Goal: Information Seeking & Learning: Learn about a topic

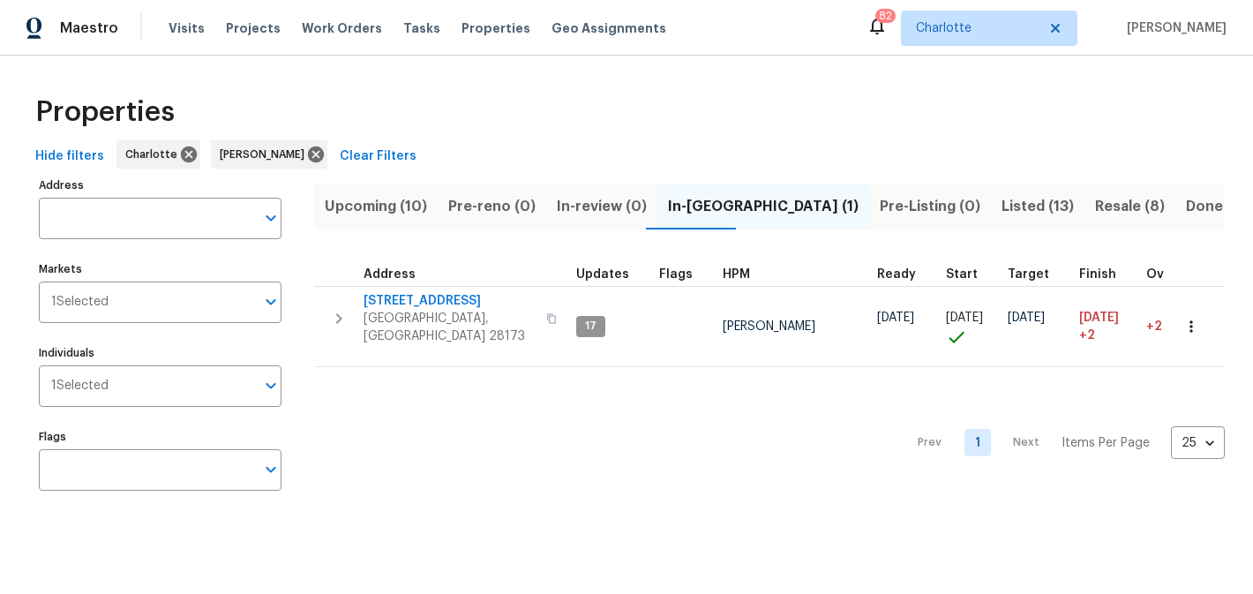
click at [403, 198] on span "Upcoming (10)" at bounding box center [376, 206] width 102 height 25
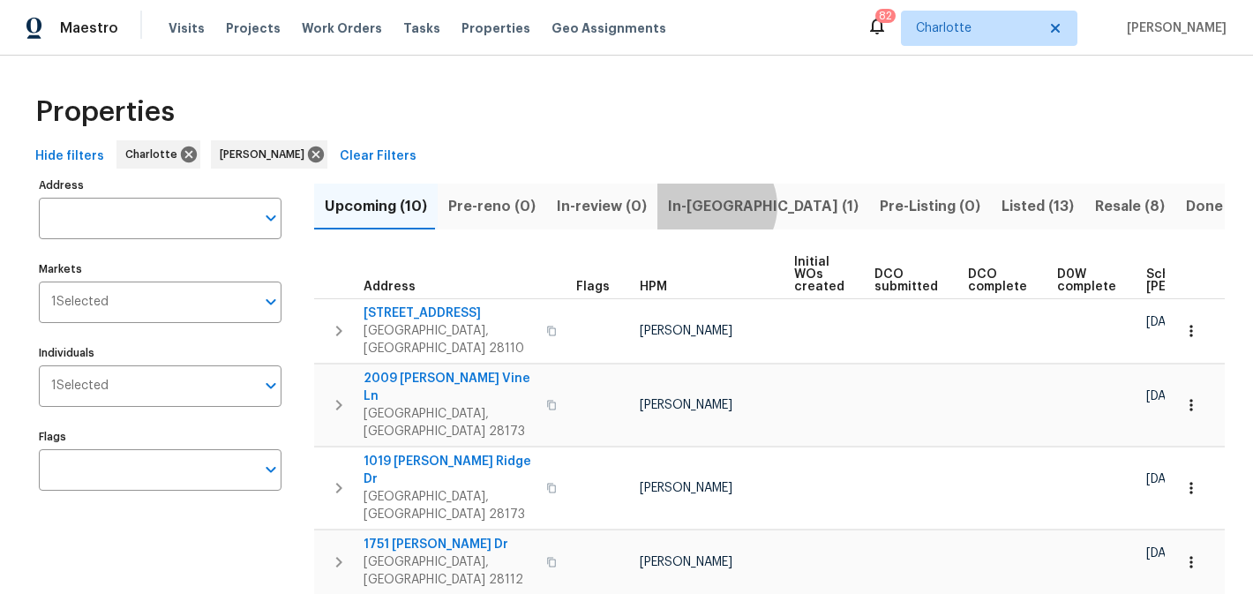
click at [704, 206] on span "In-[GEOGRAPHIC_DATA] (1)" at bounding box center [763, 206] width 191 height 25
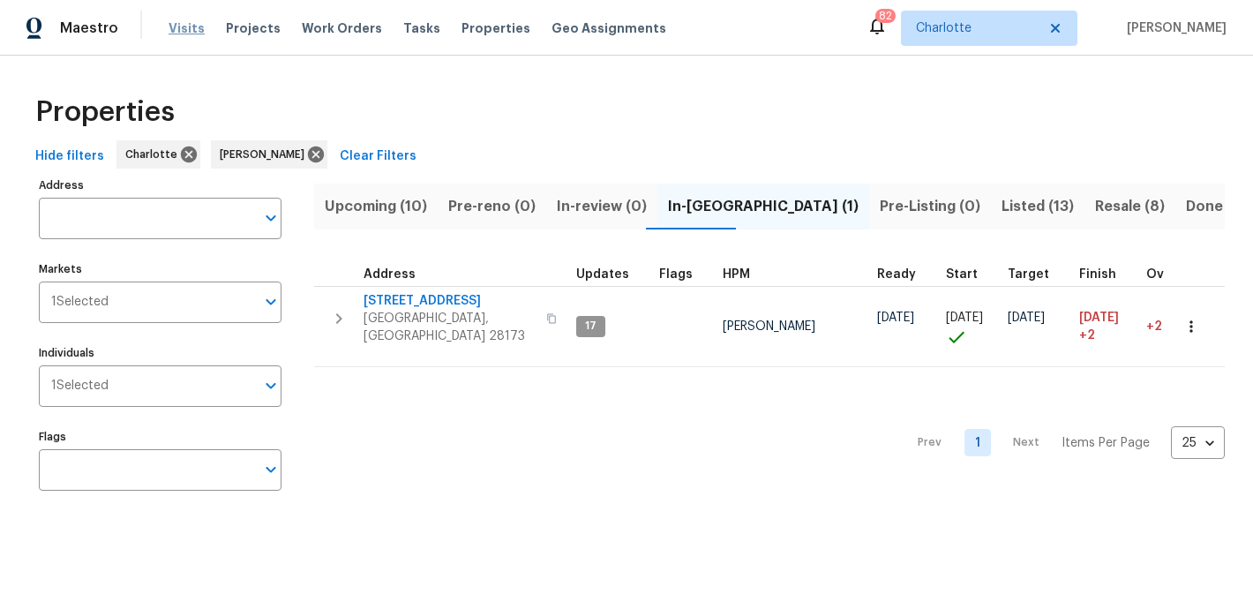
click at [182, 33] on span "Visits" at bounding box center [187, 28] width 36 height 18
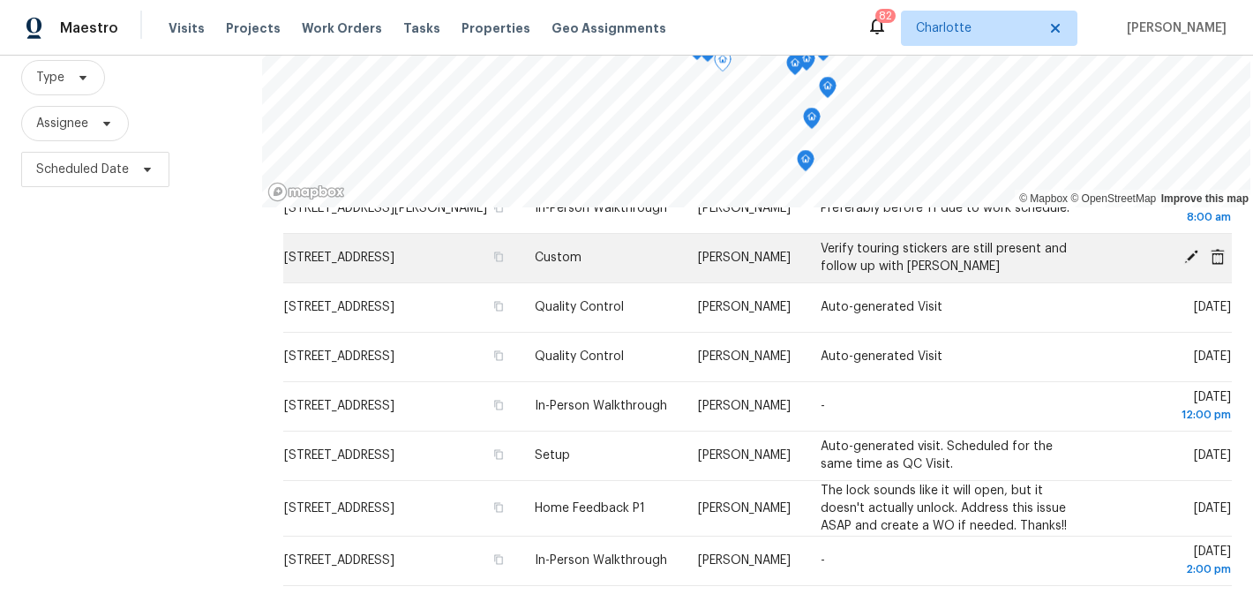
scroll to position [254, 0]
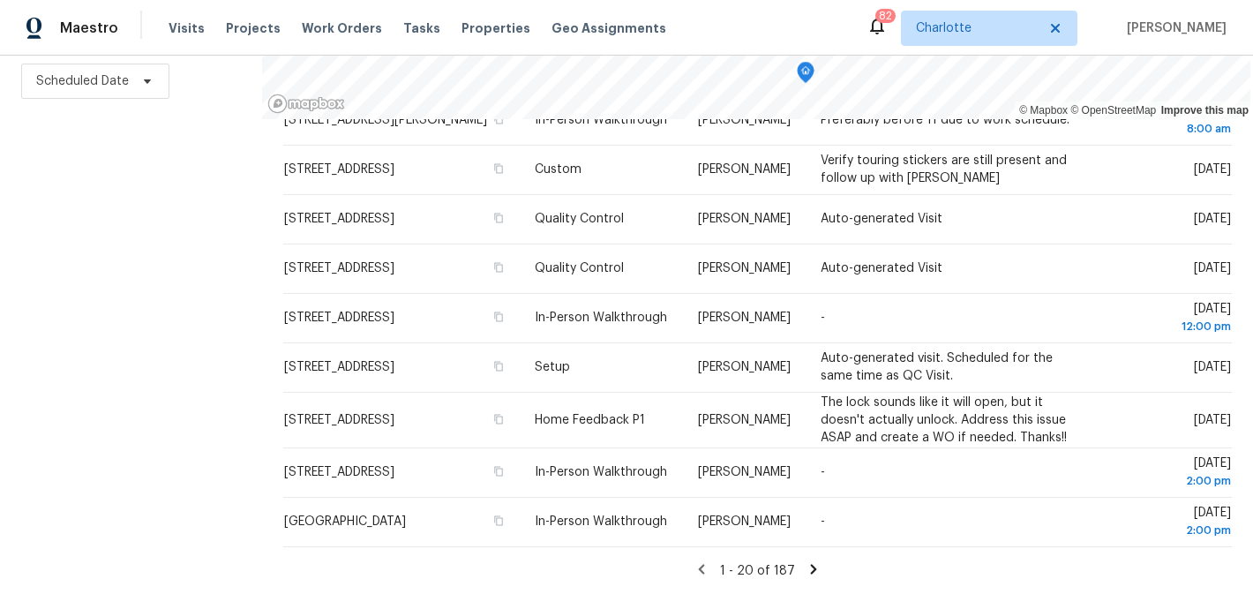
click at [807, 567] on icon at bounding box center [814, 569] width 16 height 16
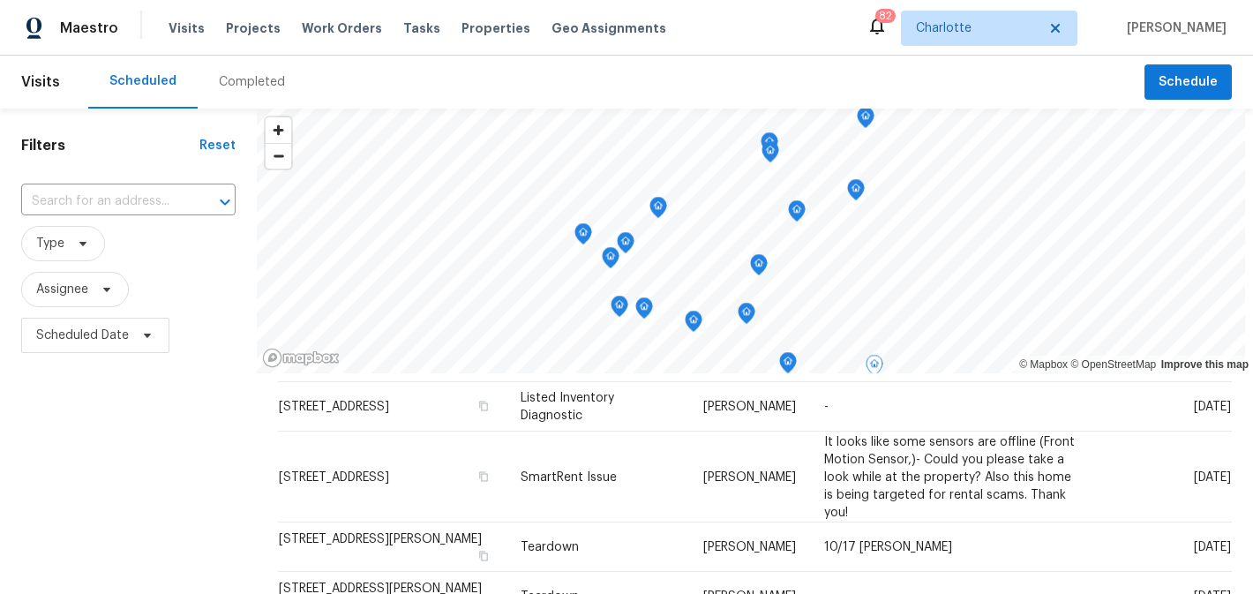
scroll to position [0, 0]
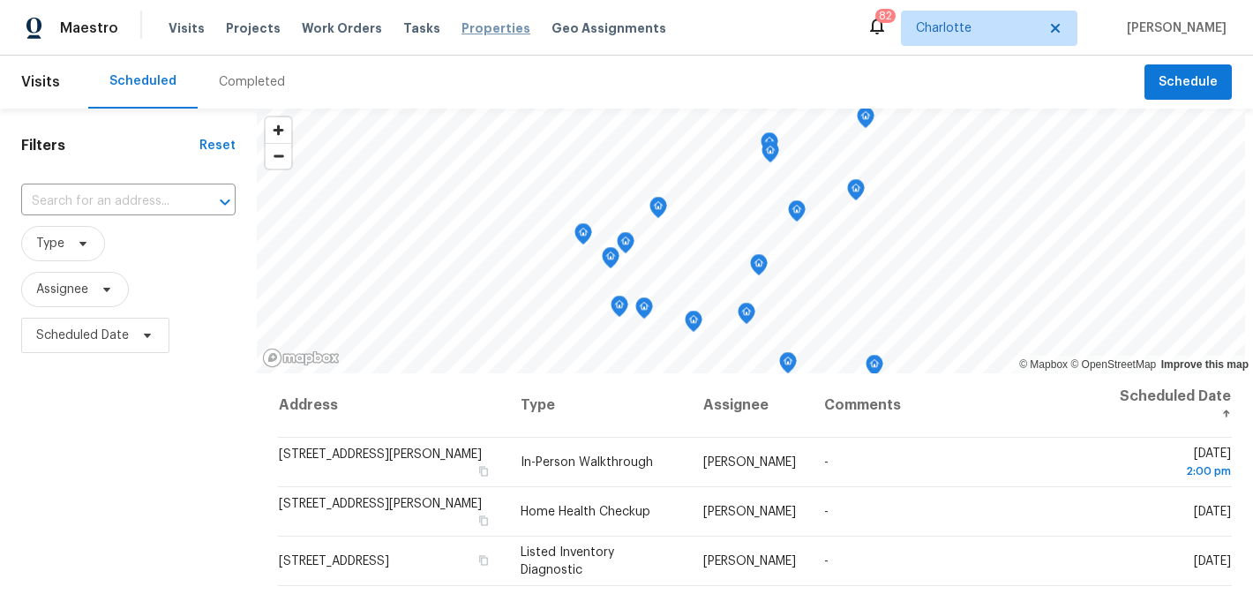
click at [470, 26] on span "Properties" at bounding box center [496, 28] width 69 height 18
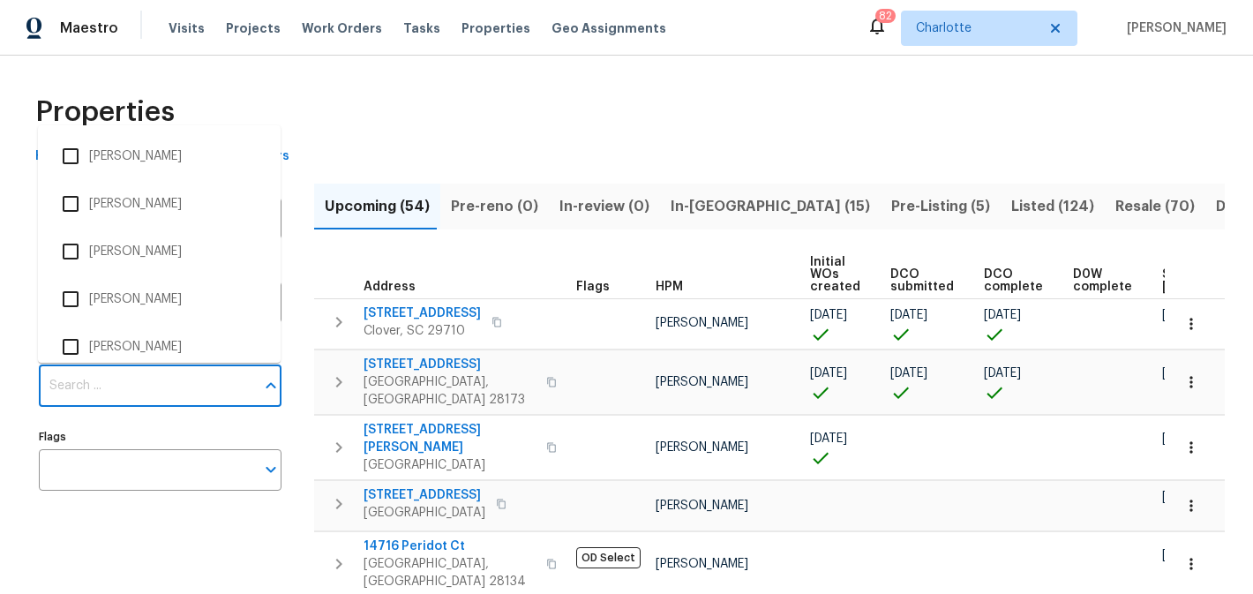
click at [161, 372] on input "Individuals" at bounding box center [147, 385] width 216 height 41
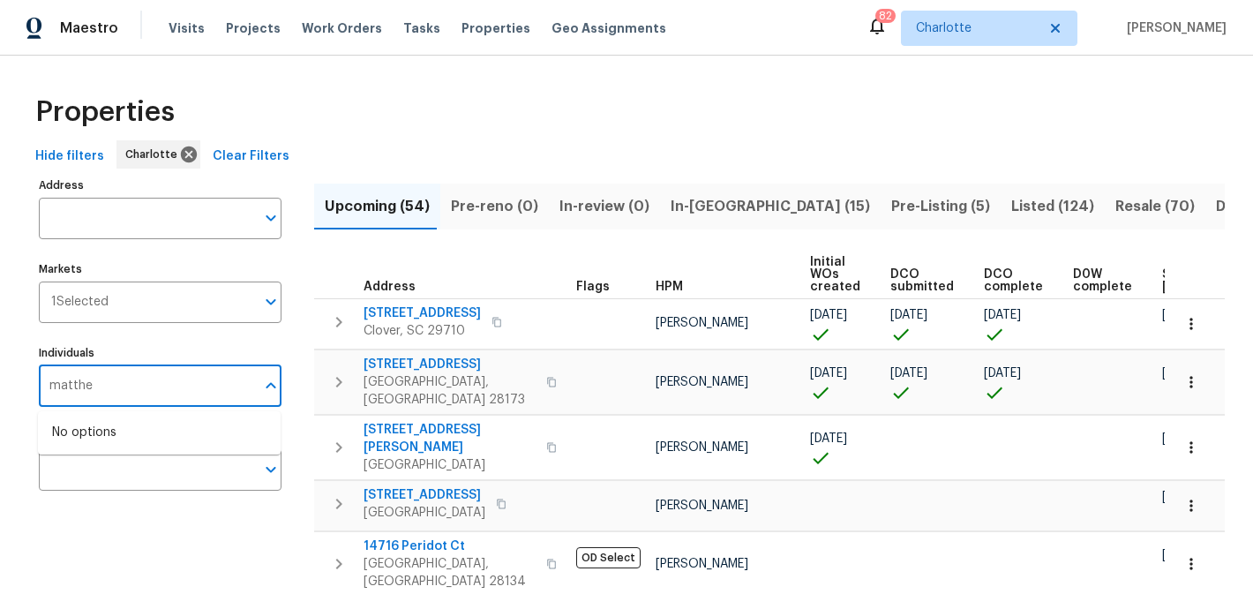
type input "[PERSON_NAME]"
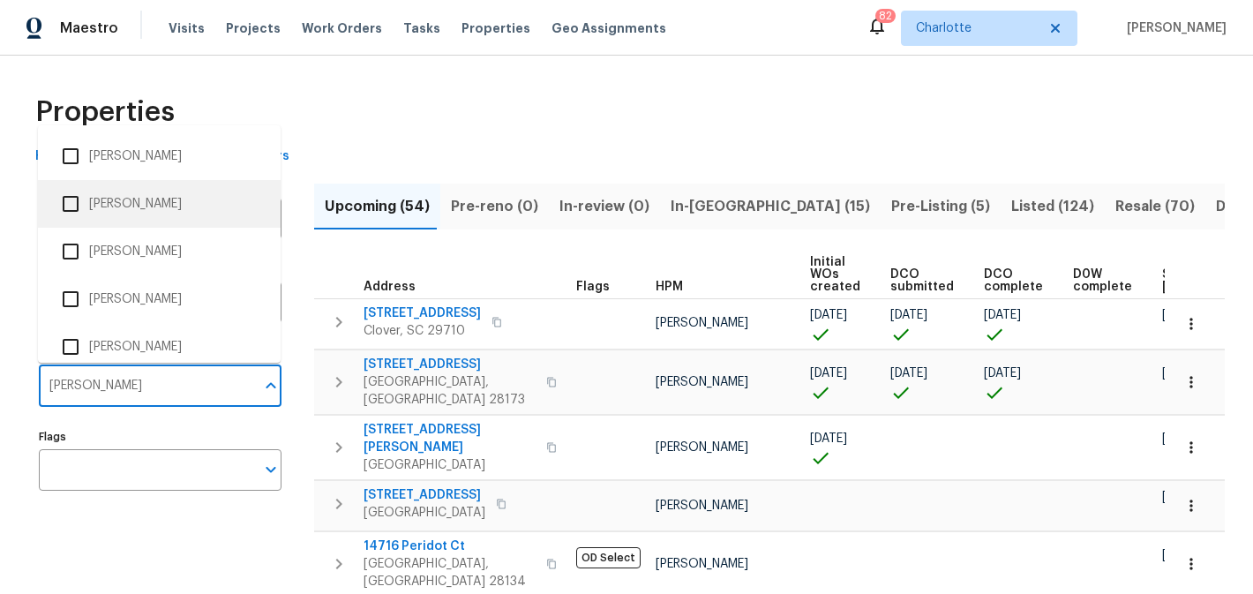
click at [160, 213] on li "[PERSON_NAME]" at bounding box center [159, 203] width 214 height 37
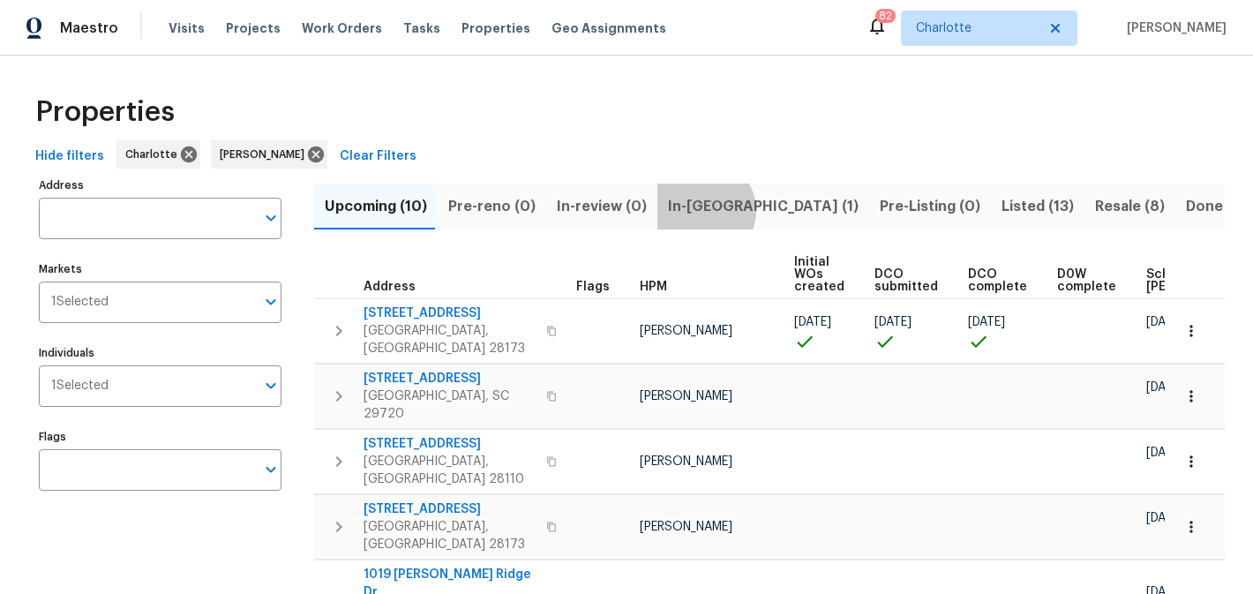
click at [690, 210] on span "In-[GEOGRAPHIC_DATA] (1)" at bounding box center [763, 206] width 191 height 25
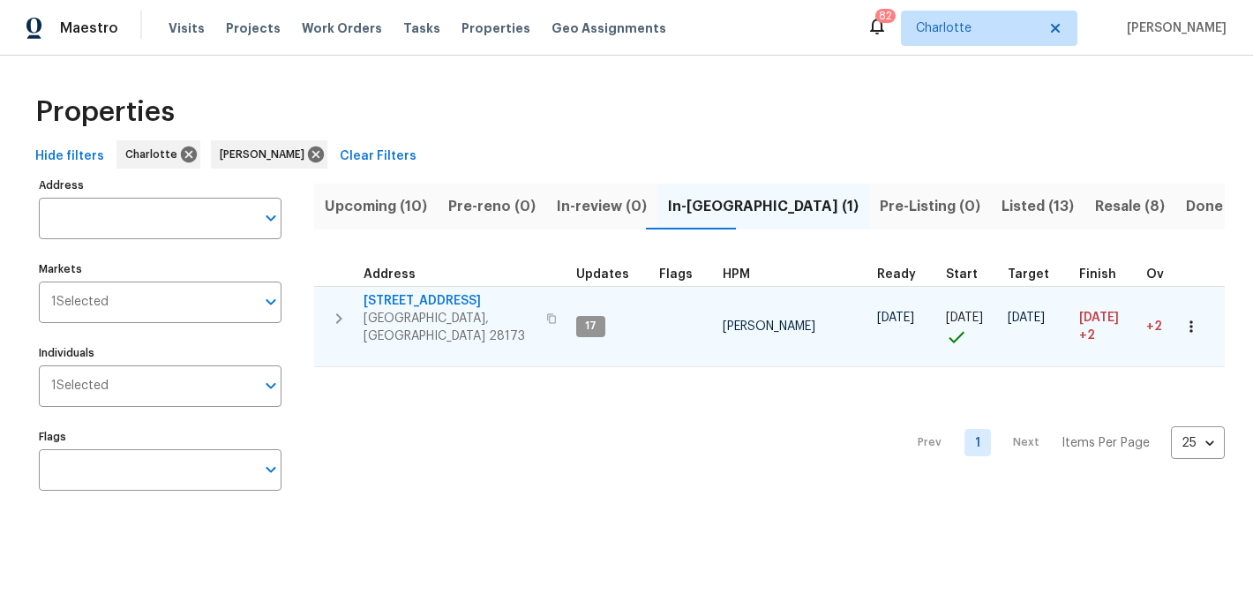
click at [424, 302] on span "[STREET_ADDRESS]" at bounding box center [450, 301] width 172 height 18
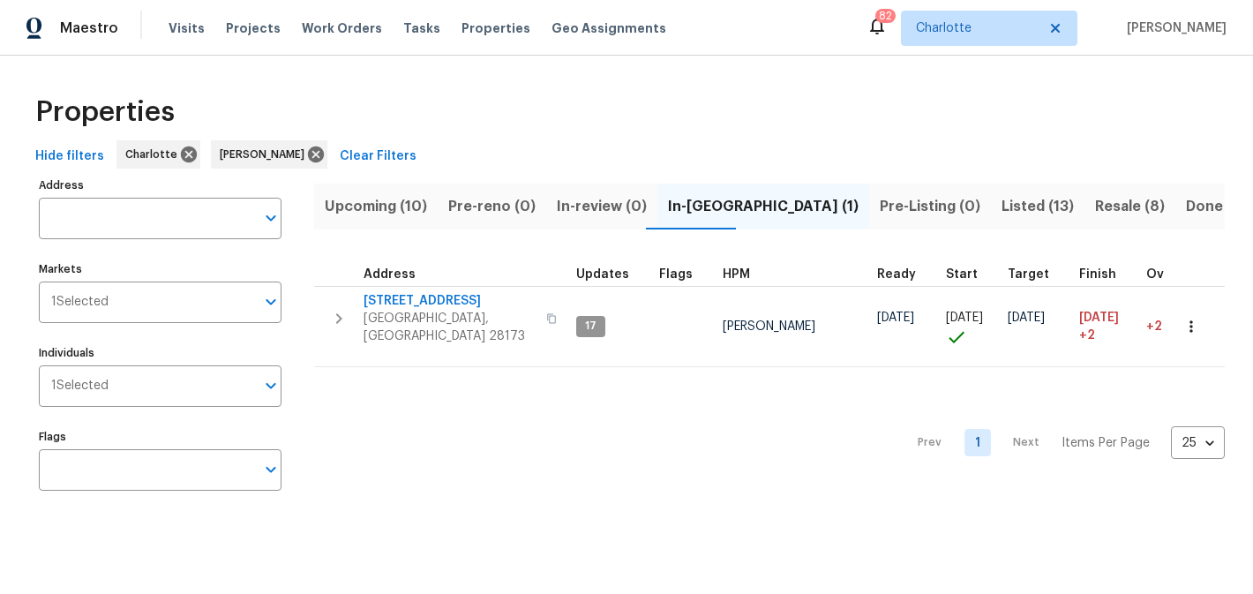
click at [394, 207] on span "Upcoming (10)" at bounding box center [376, 206] width 102 height 25
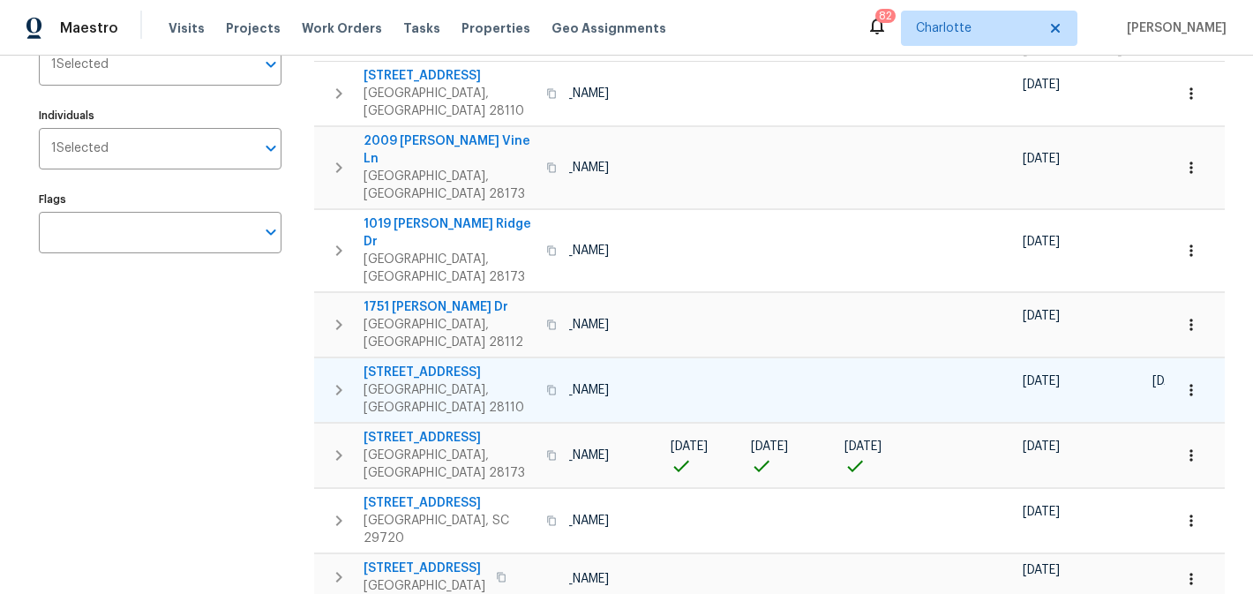
scroll to position [0, 211]
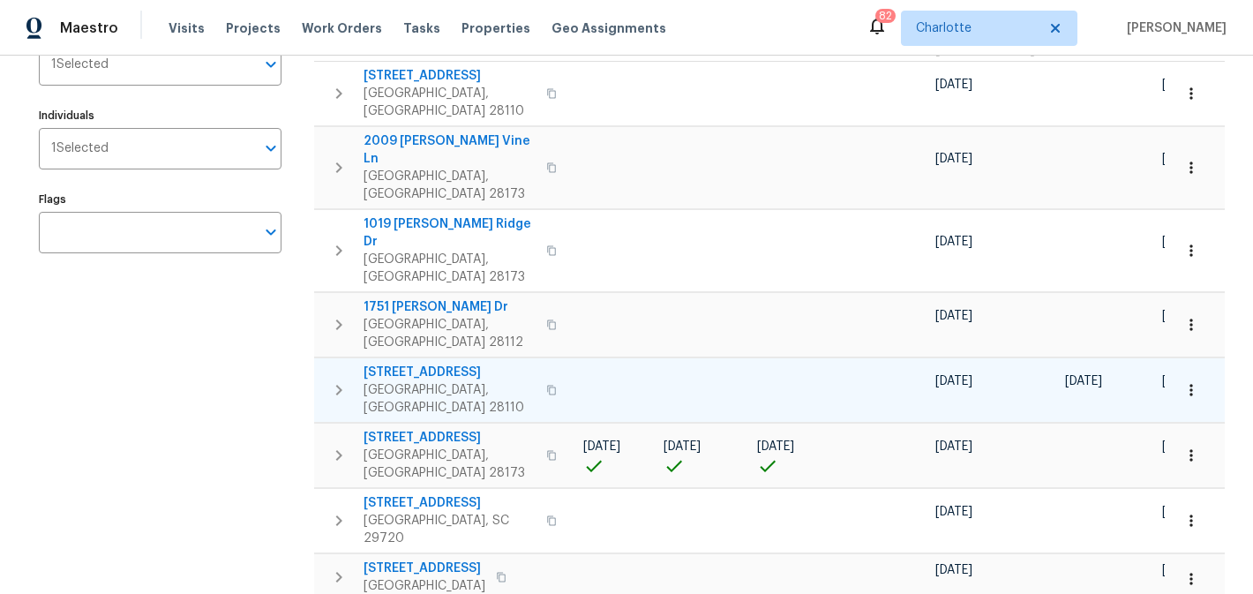
click at [443, 364] on span "[STREET_ADDRESS]" at bounding box center [450, 373] width 172 height 18
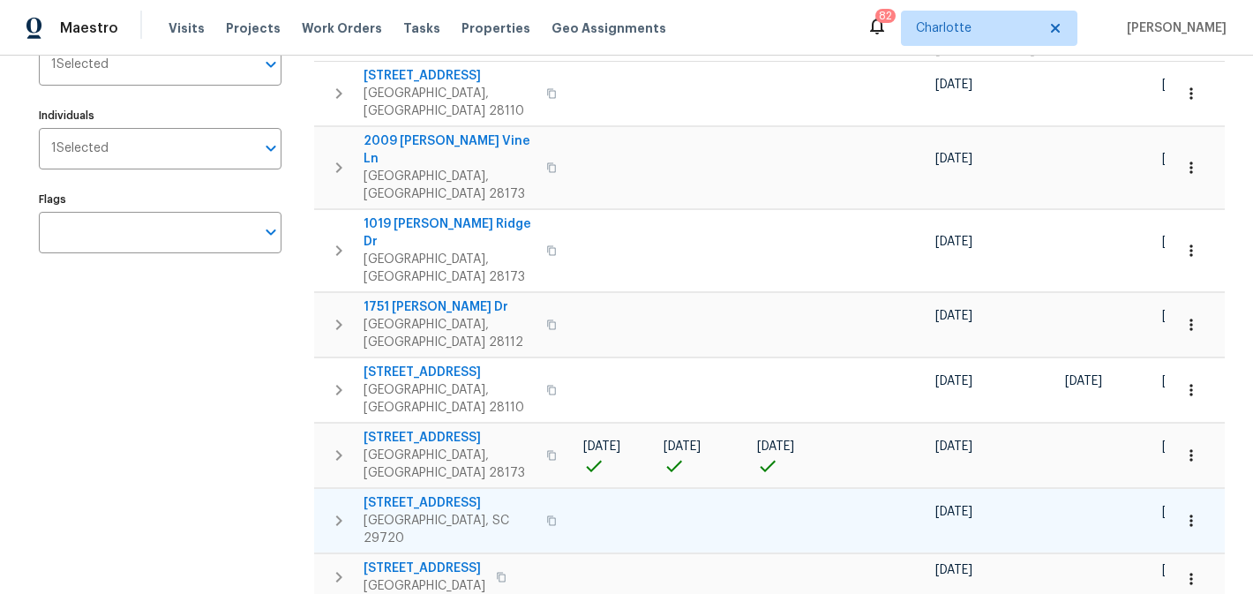
click at [408, 494] on span "[STREET_ADDRESS]" at bounding box center [450, 503] width 172 height 18
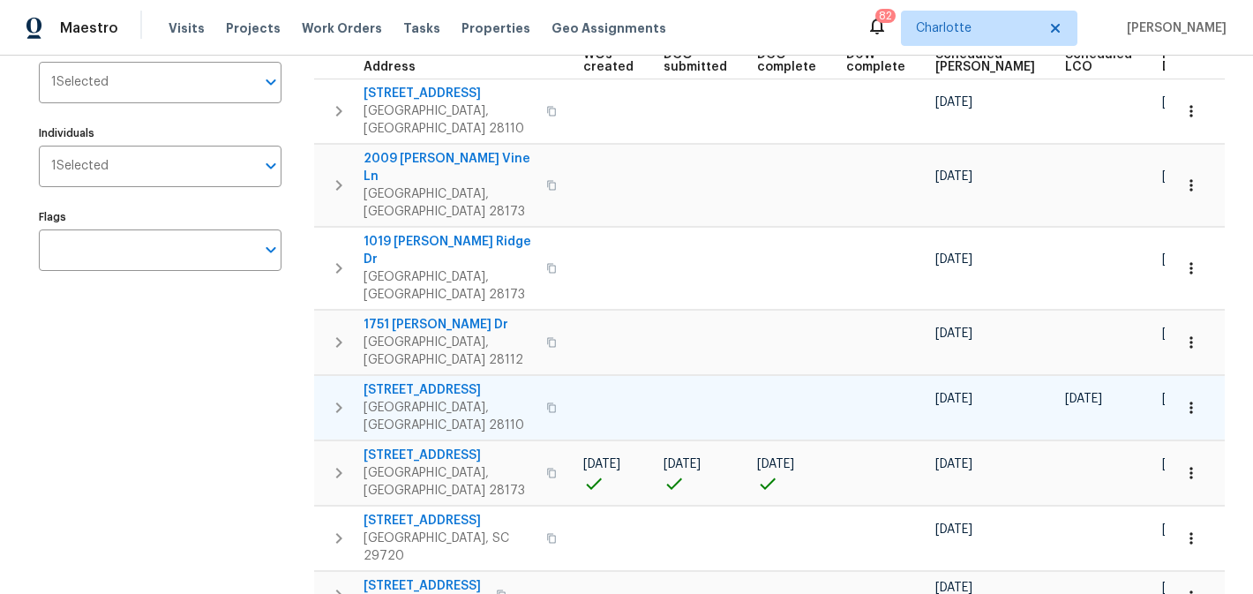
scroll to position [0, 0]
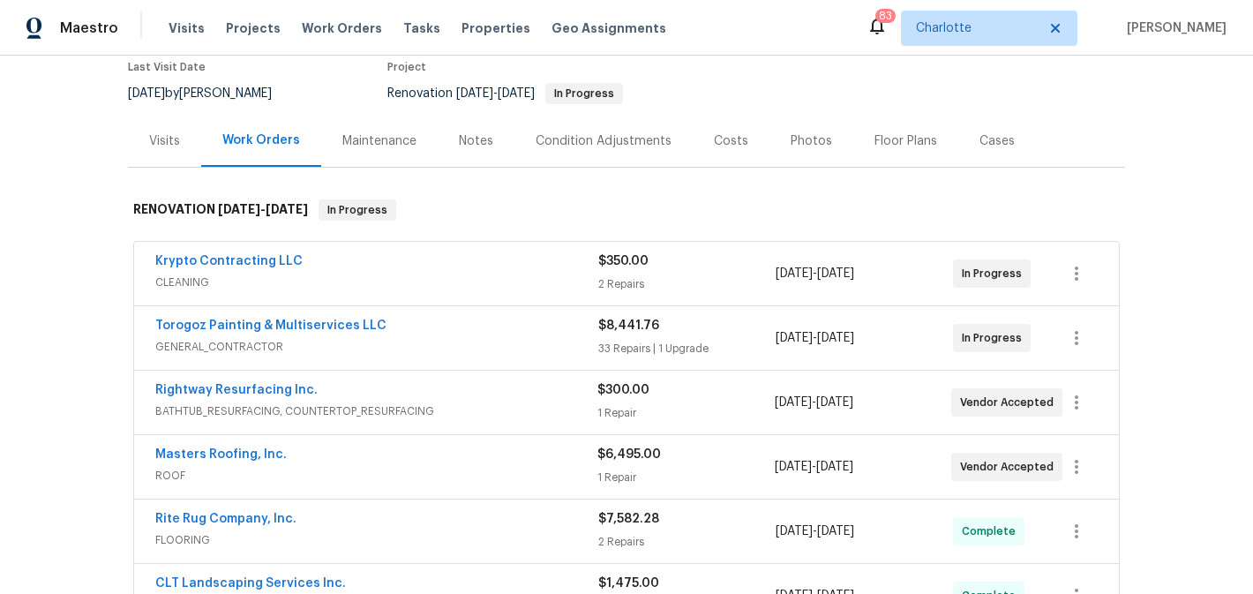
scroll to position [149, 0]
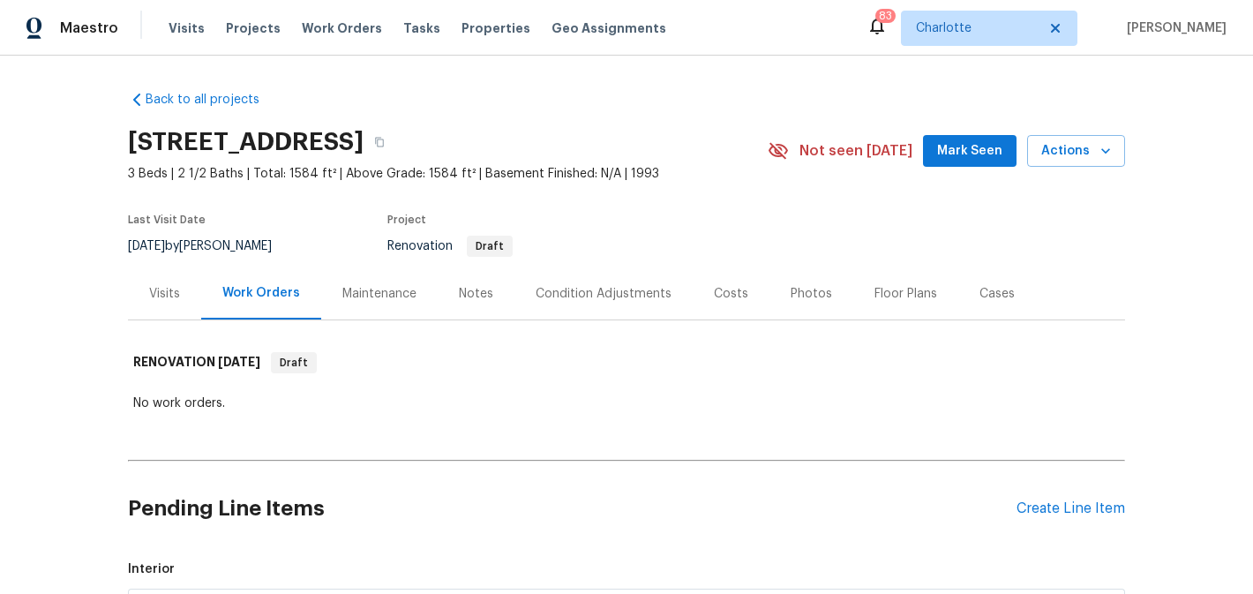
click at [597, 300] on div "Condition Adjustments" at bounding box center [604, 294] width 136 height 18
click at [613, 282] on div "Condition Adjustments" at bounding box center [604, 293] width 178 height 52
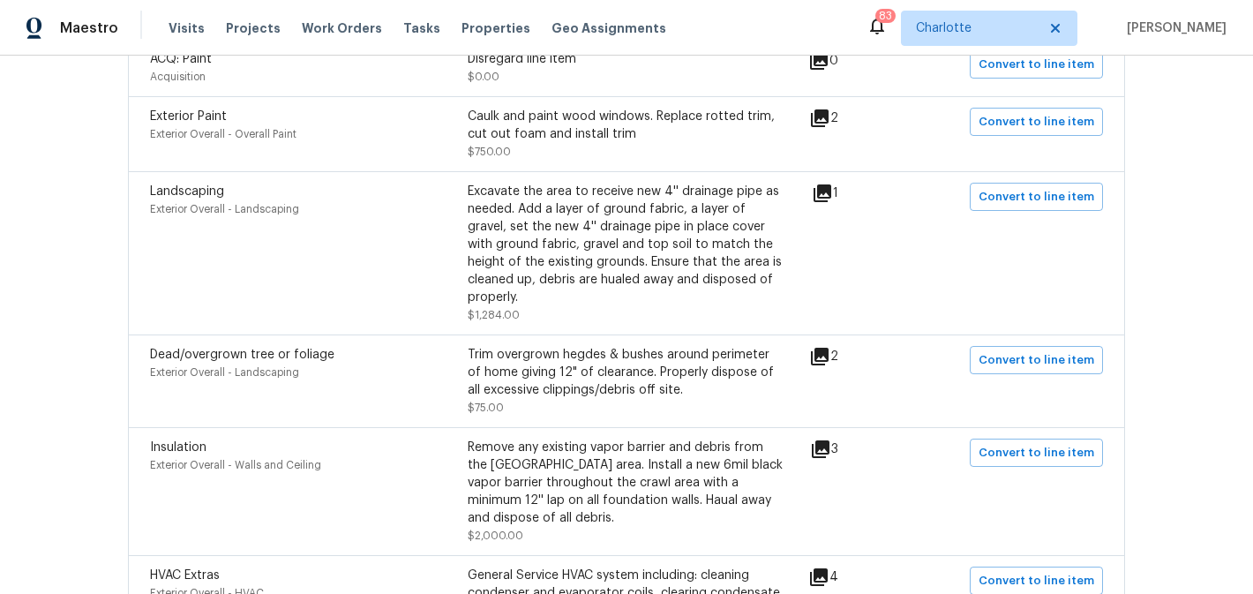
scroll to position [531, 0]
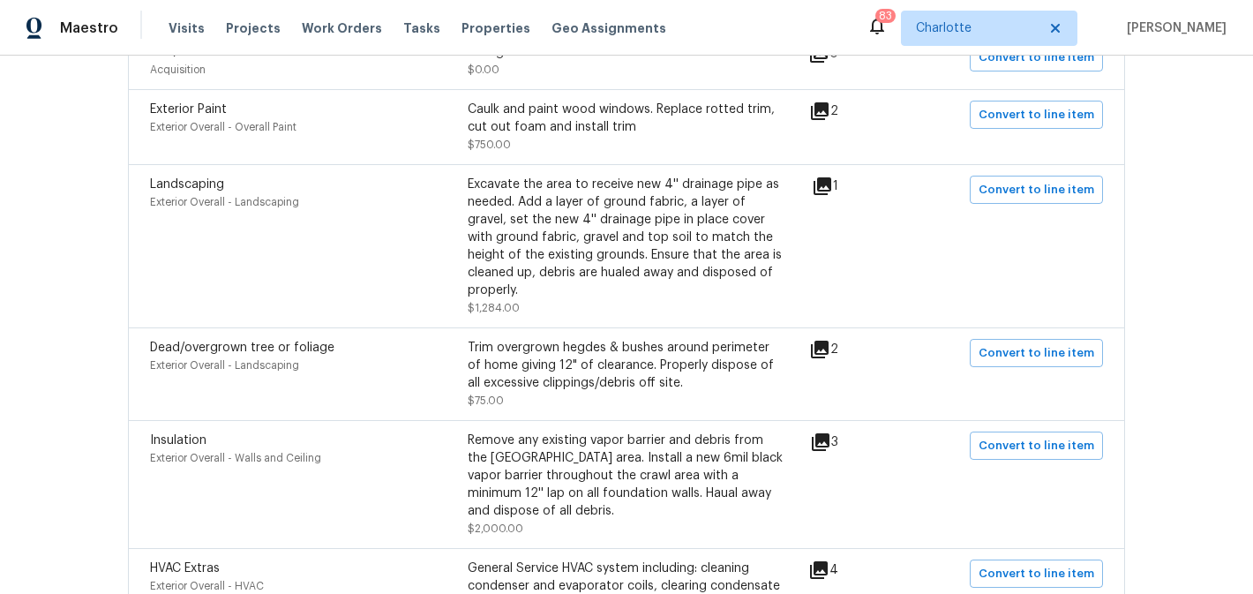
click at [828, 110] on icon at bounding box center [820, 111] width 18 height 18
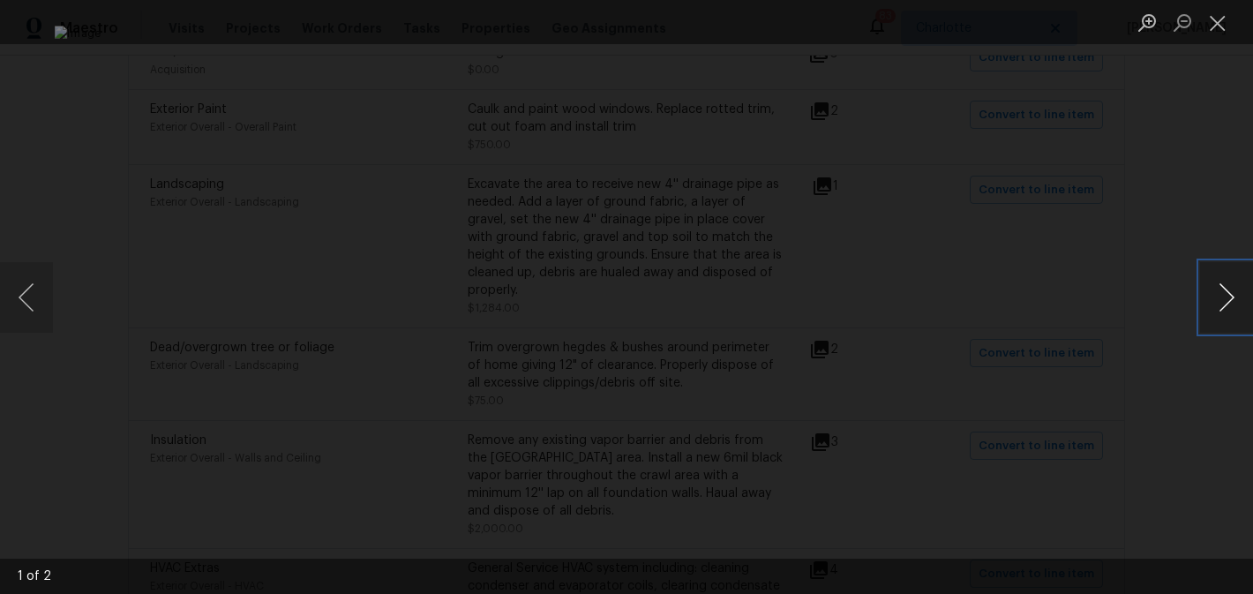
click at [1237, 284] on button "Next image" at bounding box center [1226, 297] width 53 height 71
click at [1237, 297] on button "Next image" at bounding box center [1226, 297] width 53 height 71
click at [1223, 16] on button "Close lightbox" at bounding box center [1217, 22] width 35 height 31
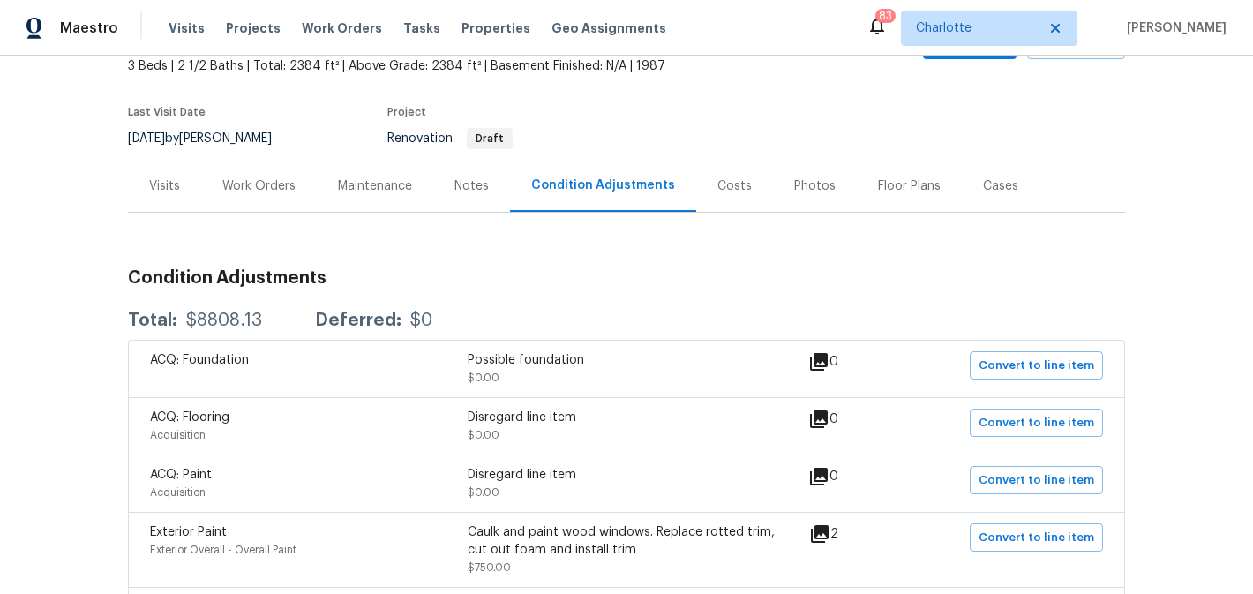
scroll to position [107, 0]
click at [455, 181] on div "Notes" at bounding box center [472, 187] width 34 height 18
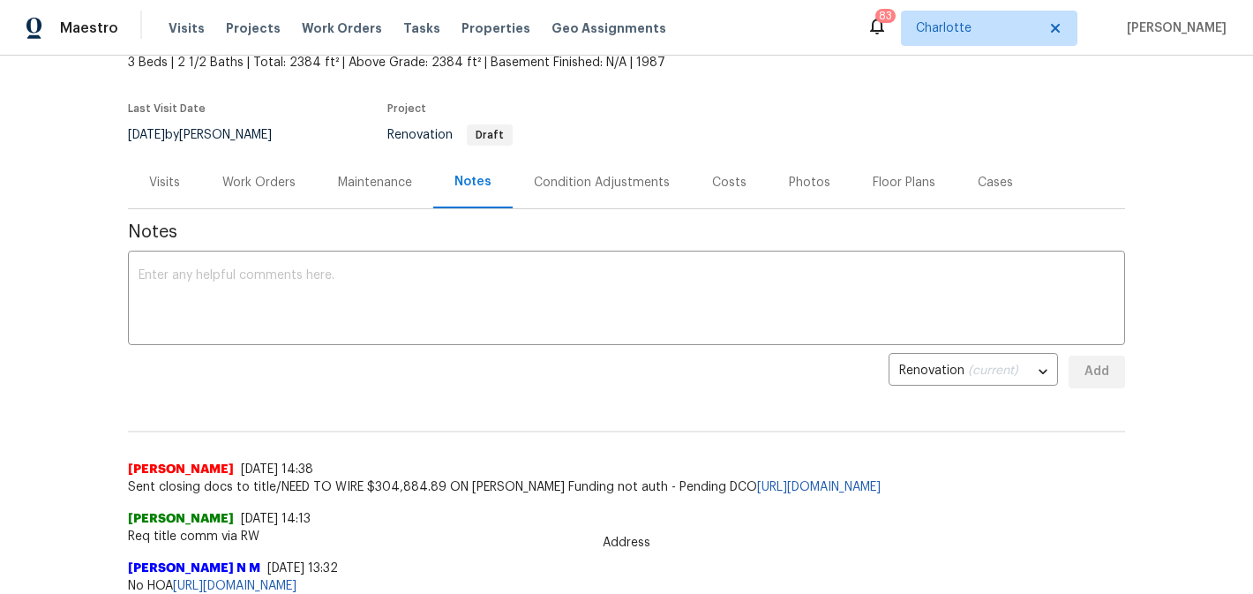
scroll to position [8, 0]
